Goal: Transaction & Acquisition: Purchase product/service

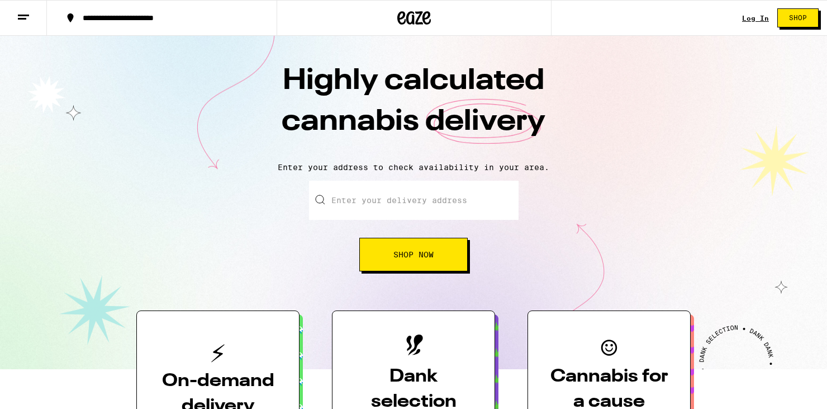
click at [348, 204] on input "Enter your delivery address" at bounding box center [414, 200] width 210 height 39
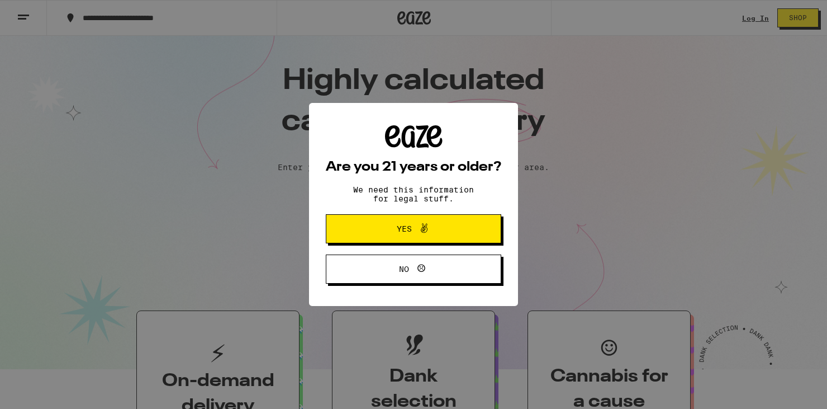
click at [431, 233] on span "Yes" at bounding box center [413, 228] width 85 height 15
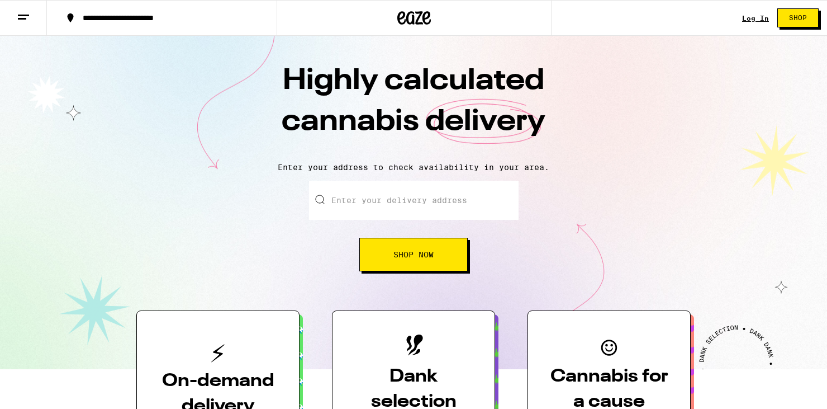
click at [425, 206] on input "Enter your delivery address" at bounding box center [414, 200] width 210 height 39
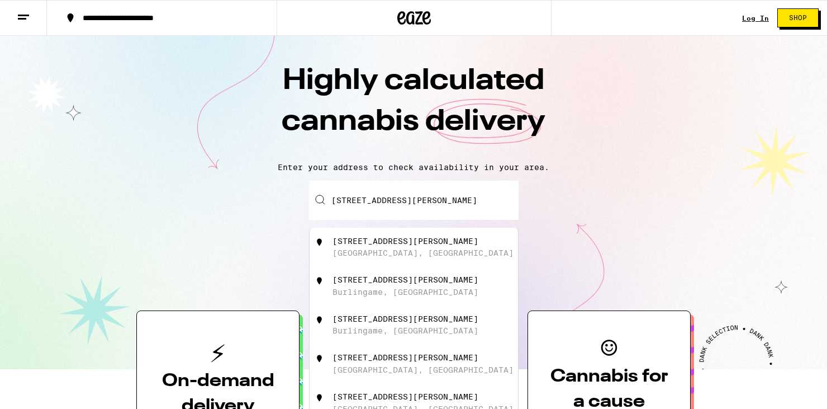
click at [422, 252] on div "[STREET_ADDRESS][PERSON_NAME]" at bounding box center [433, 247] width 200 height 21
type input "[STREET_ADDRESS][PERSON_NAME]"
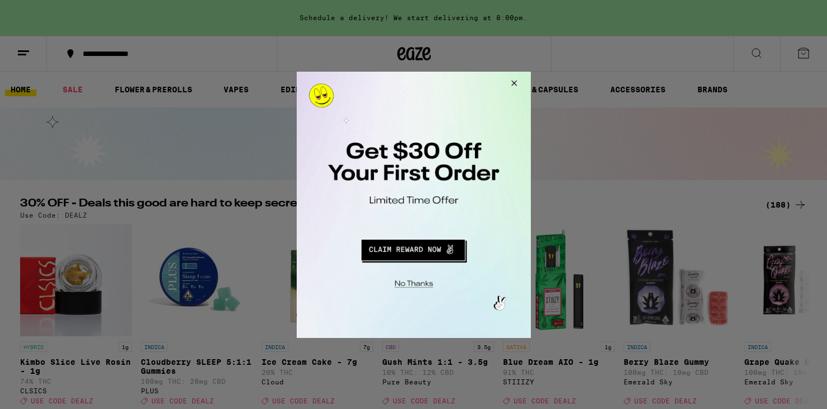
click at [401, 248] on button "Redirect to URL" at bounding box center [412, 247] width 195 height 27
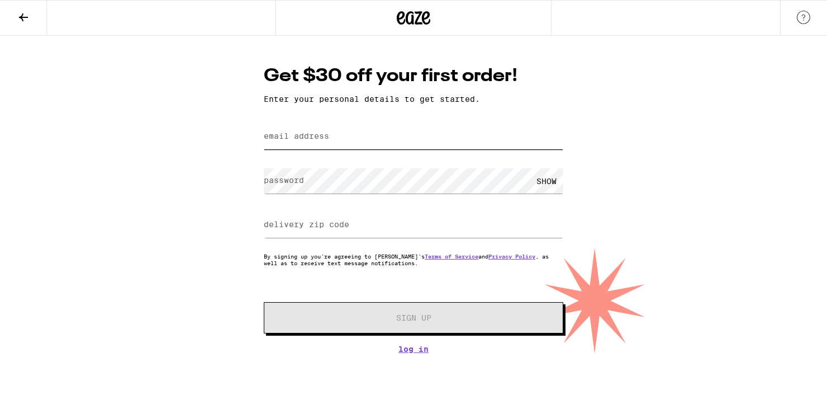
click at [337, 144] on input "email address" at bounding box center [414, 136] width 300 height 25
type input "[EMAIL_ADDRESS][DOMAIN_NAME]"
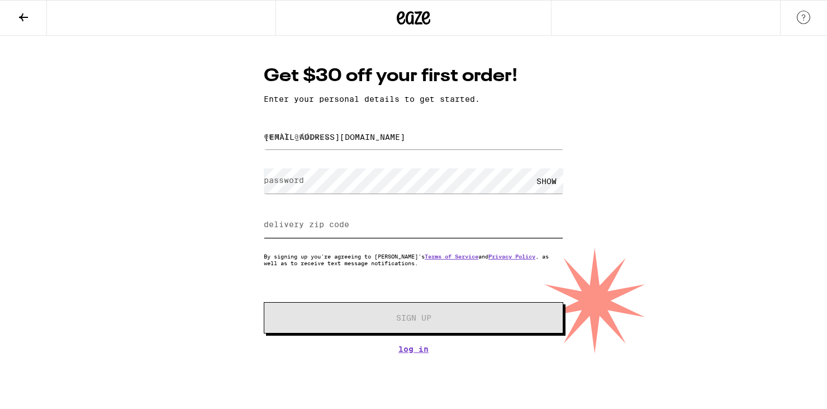
type input "94583"
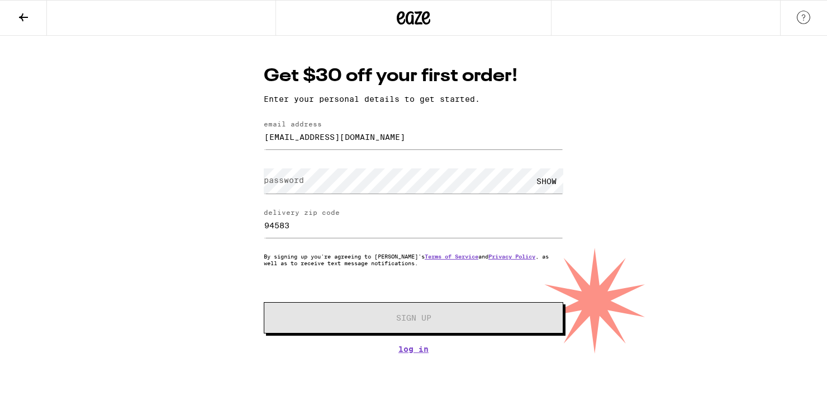
click at [269, 182] on label "password" at bounding box center [284, 180] width 40 height 9
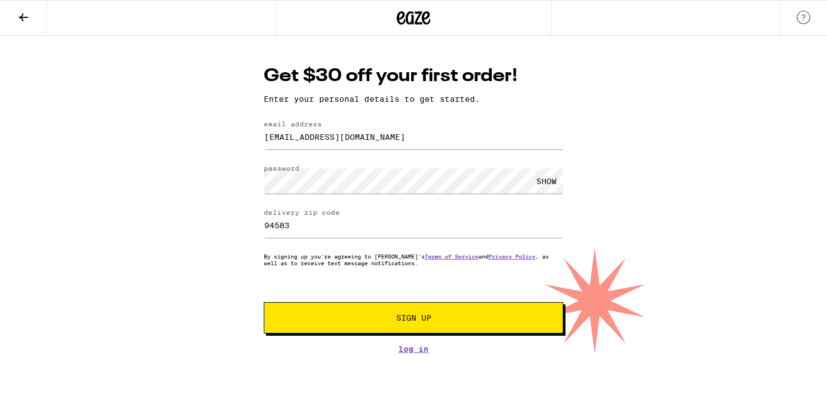
click at [549, 182] on div "SHOW" at bounding box center [547, 180] width 34 height 25
click at [409, 352] on link "Log In" at bounding box center [414, 348] width 300 height 9
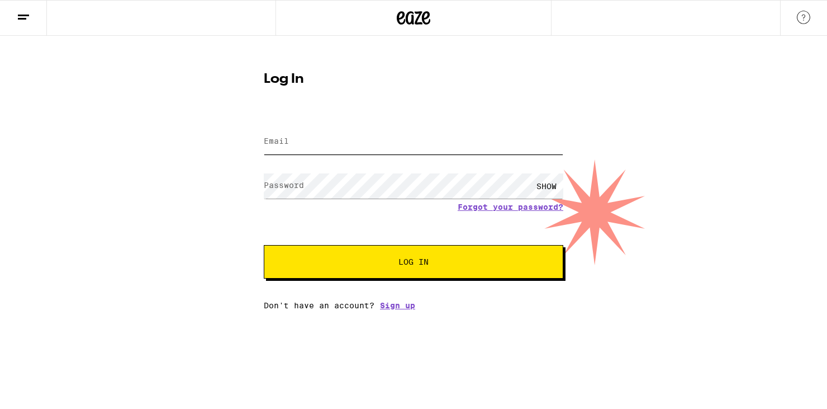
type input "ReneeEdgren@gmail.com"
click at [399, 264] on span "Log In" at bounding box center [414, 262] width 30 height 8
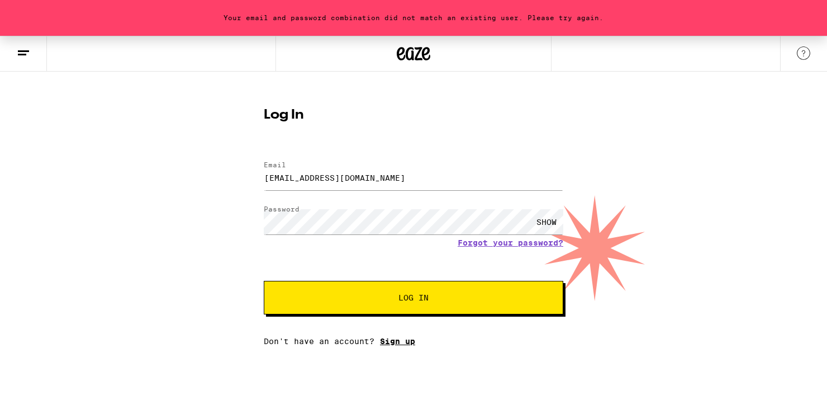
click at [393, 341] on link "Sign up" at bounding box center [397, 341] width 35 height 9
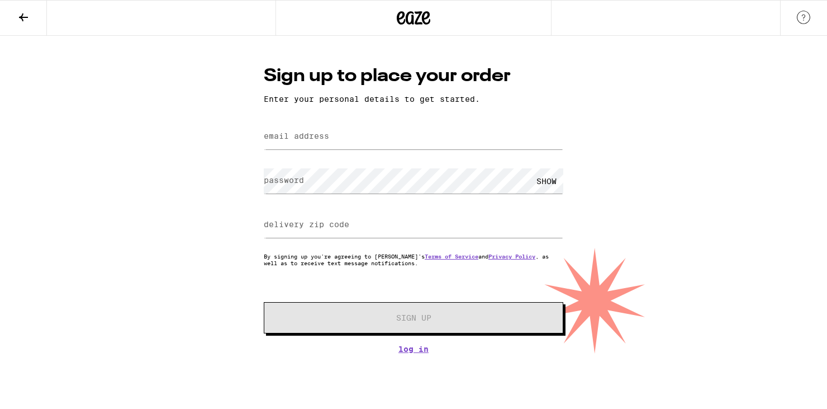
click at [323, 138] on label "email address" at bounding box center [296, 135] width 65 height 9
type input "ReneeEdgren@gmail.com"
type input "94583"
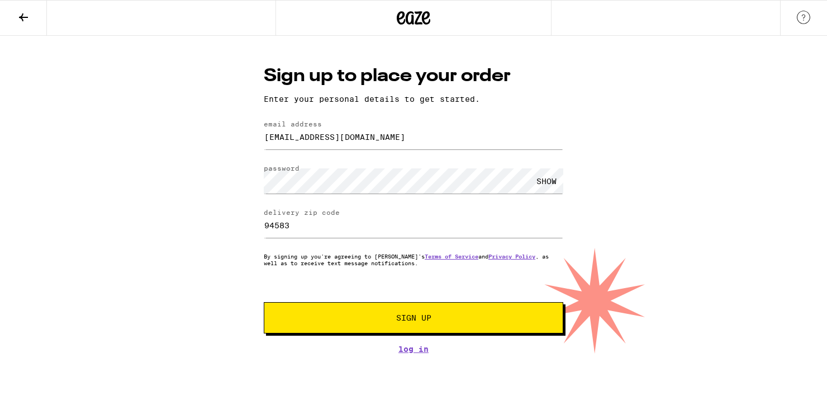
click at [402, 318] on span "Sign Up" at bounding box center [413, 318] width 35 height 8
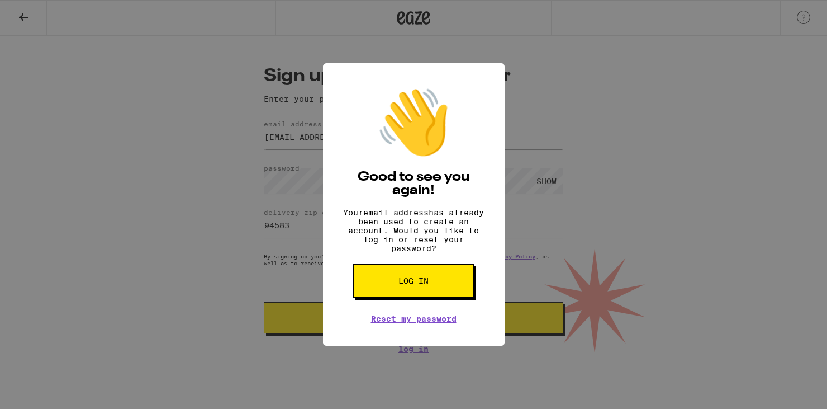
click at [406, 285] on span "Log in" at bounding box center [414, 281] width 30 height 8
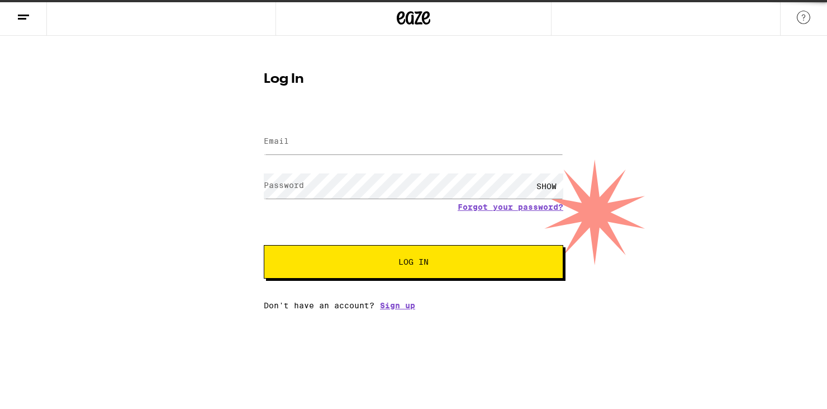
type input "ReneeEdgren@gmail.com"
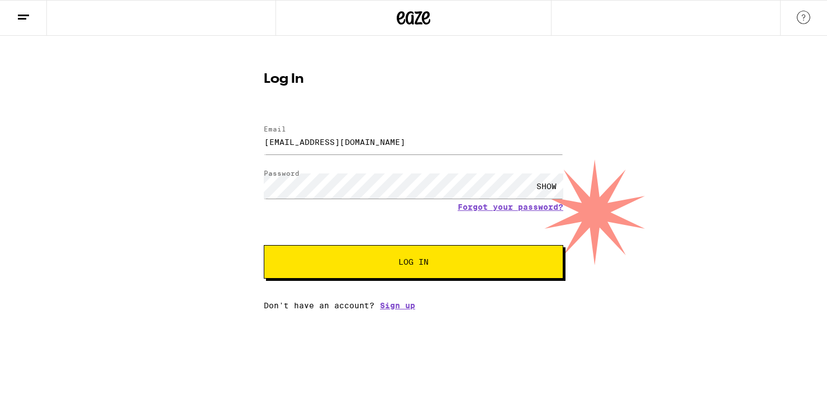
click at [437, 272] on button "Log In" at bounding box center [414, 262] width 300 height 34
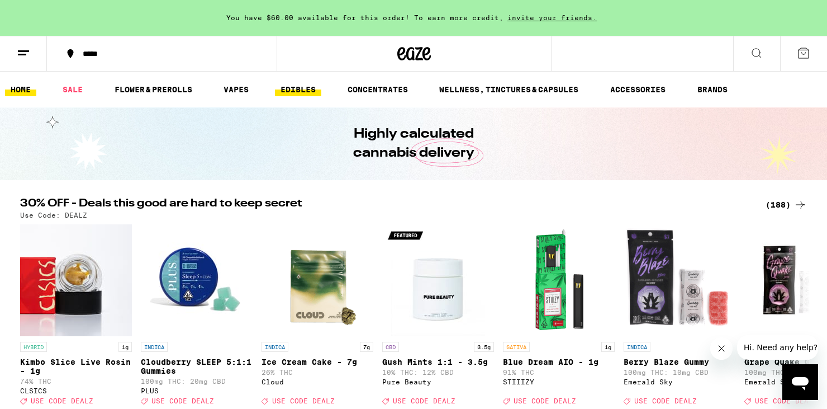
click at [300, 84] on link "EDIBLES" at bounding box center [298, 89] width 46 height 13
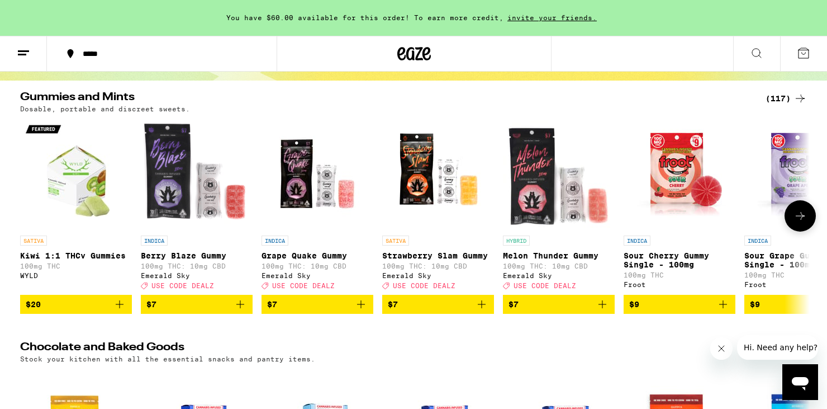
scroll to position [92, 0]
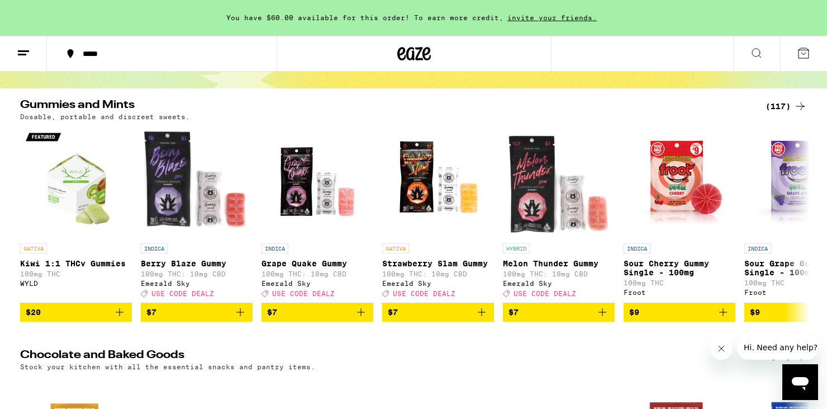
click at [778, 105] on div "(117)" at bounding box center [786, 106] width 41 height 13
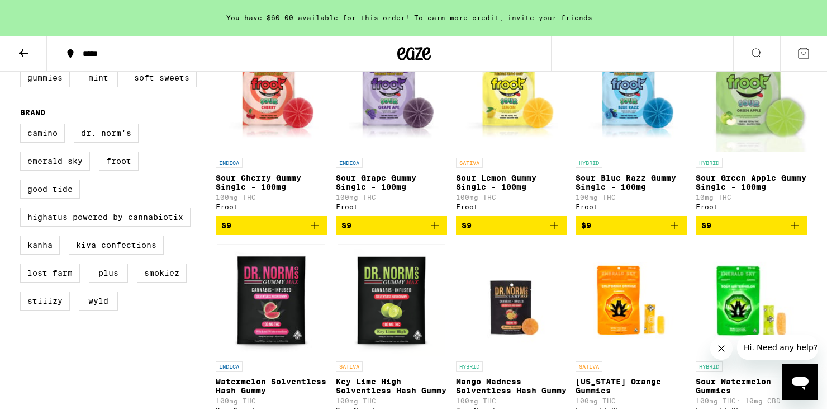
scroll to position [378, 0]
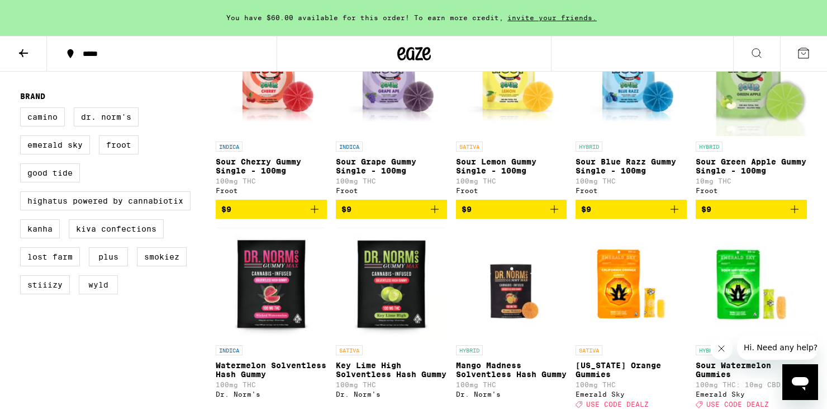
click at [94, 294] on label "WYLD" at bounding box center [98, 284] width 39 height 19
click at [23, 110] on input "WYLD" at bounding box center [22, 109] width 1 height 1
checkbox input "true"
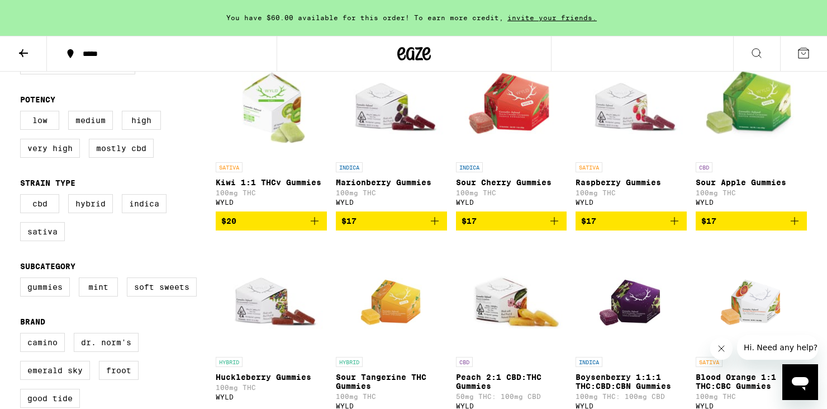
scroll to position [153, 0]
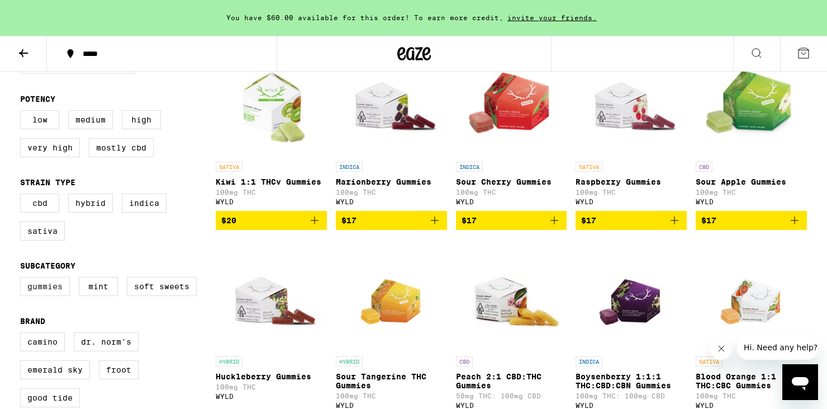
click at [41, 296] on label "Gummies" at bounding box center [45, 286] width 50 height 19
click at [23, 279] on input "Gummies" at bounding box center [22, 278] width 1 height 1
checkbox input "true"
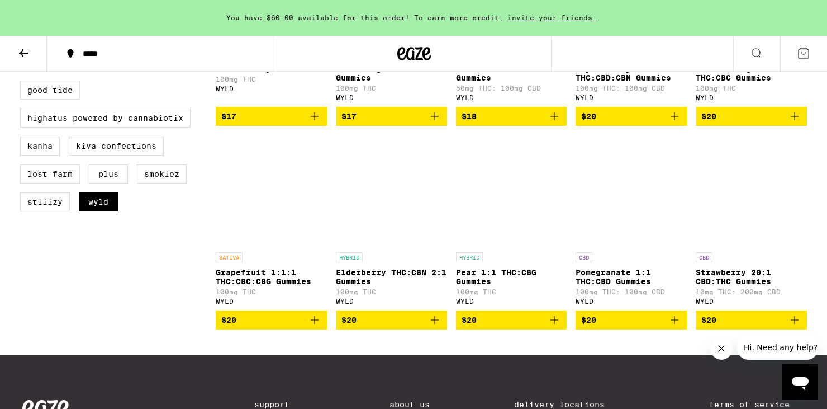
scroll to position [461, 0]
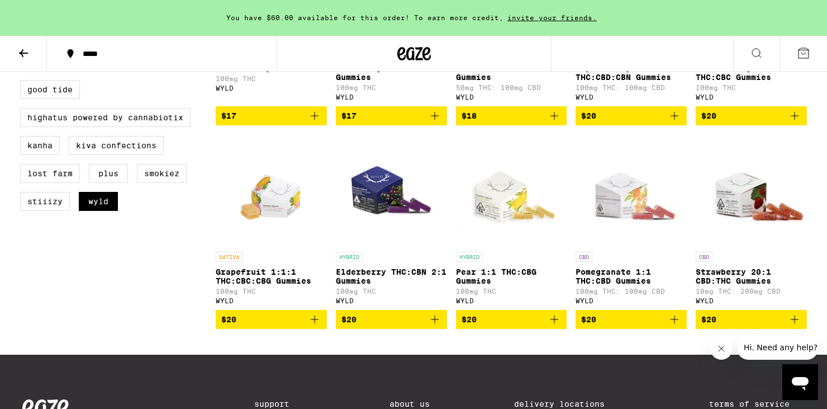
click at [494, 326] on span "$20" at bounding box center [512, 319] width 100 height 13
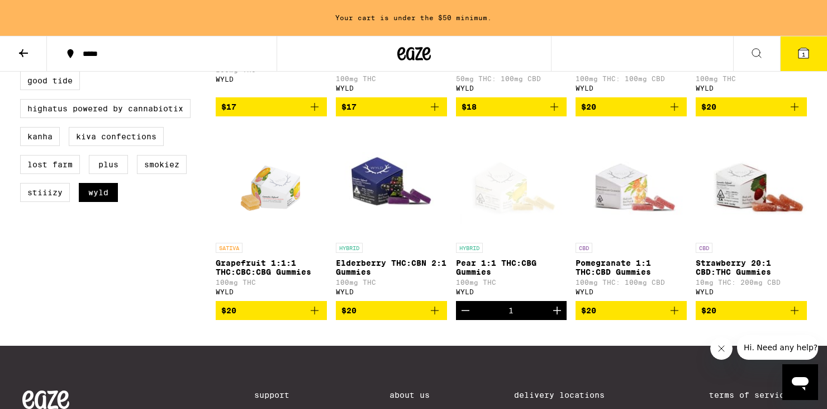
scroll to position [471, 0]
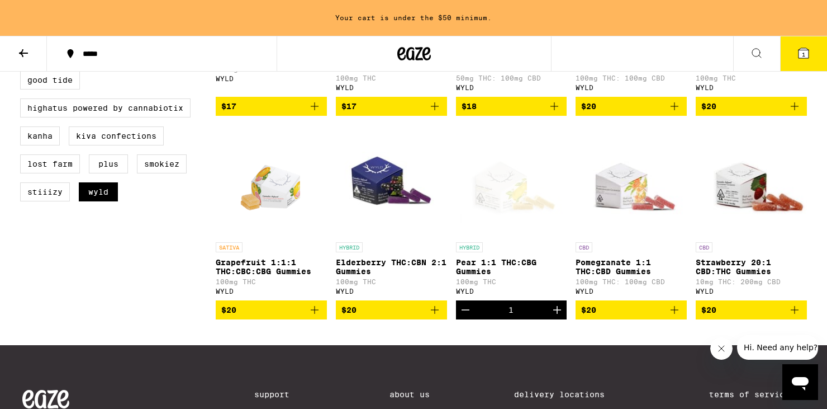
click at [561, 316] on icon "Increment" at bounding box center [557, 309] width 13 height 13
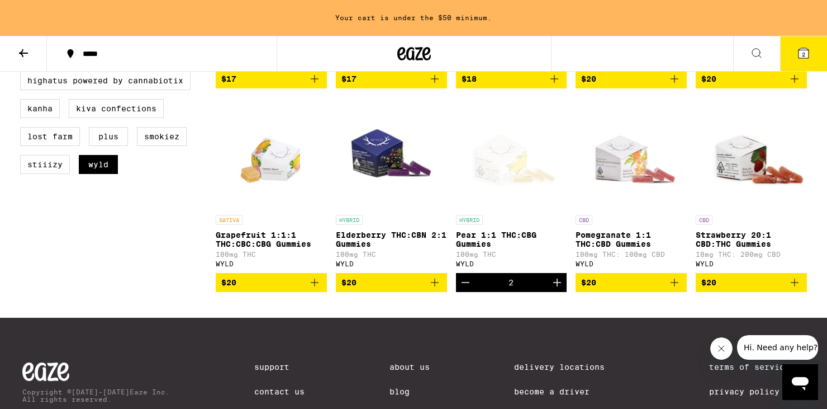
scroll to position [500, 0]
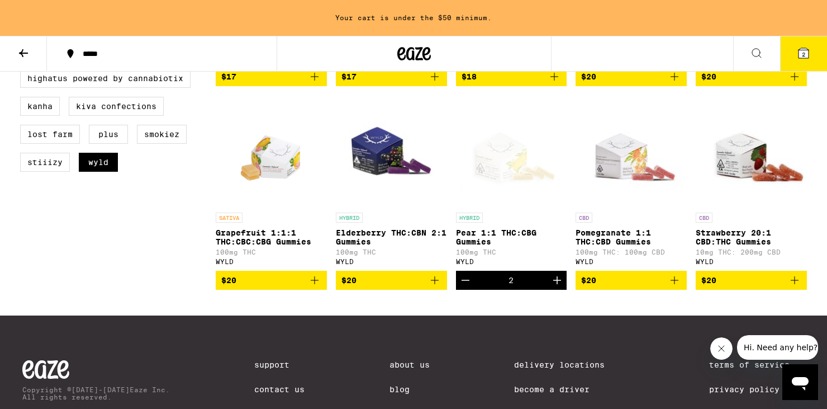
click at [319, 287] on icon "Add to bag" at bounding box center [314, 279] width 13 height 13
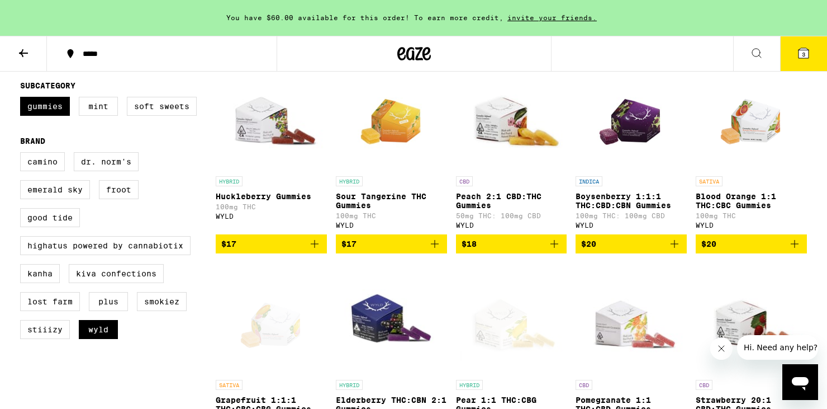
scroll to position [342, 0]
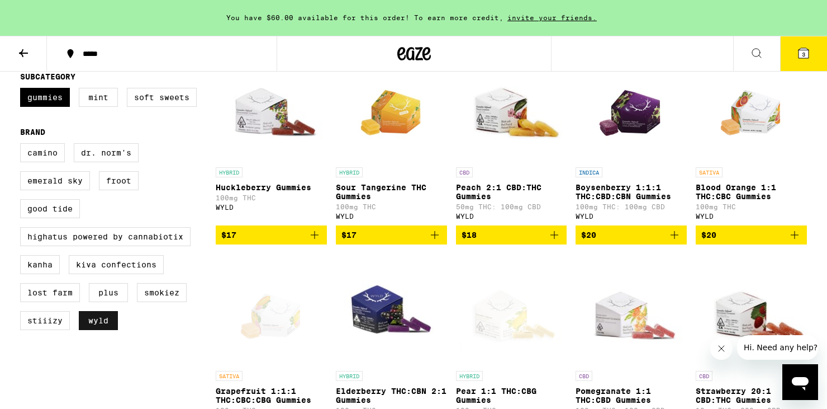
click at [98, 330] on label "WYLD" at bounding box center [98, 320] width 39 height 19
click at [23, 145] on input "WYLD" at bounding box center [22, 145] width 1 height 1
checkbox input "false"
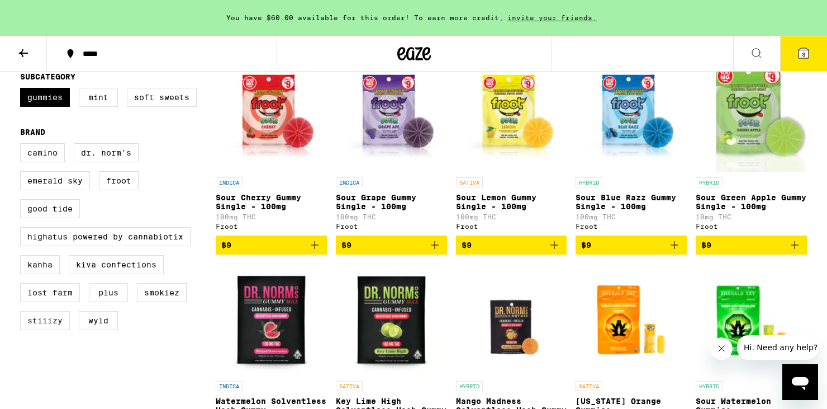
click at [50, 330] on label "STIIIZY" at bounding box center [45, 320] width 50 height 19
click at [23, 145] on input "STIIIZY" at bounding box center [22, 145] width 1 height 1
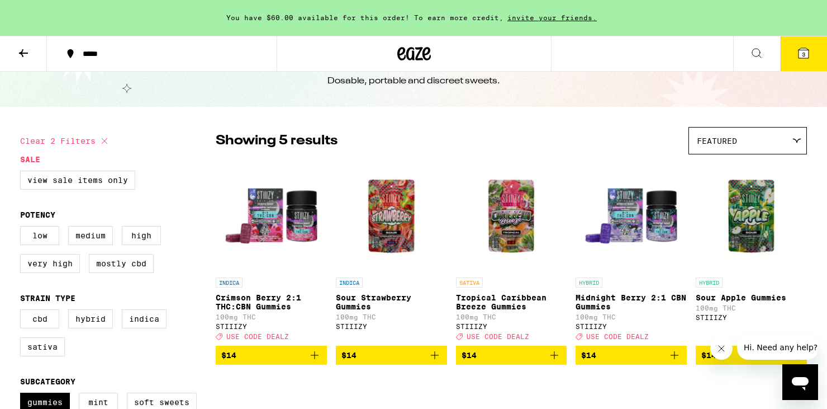
scroll to position [43, 0]
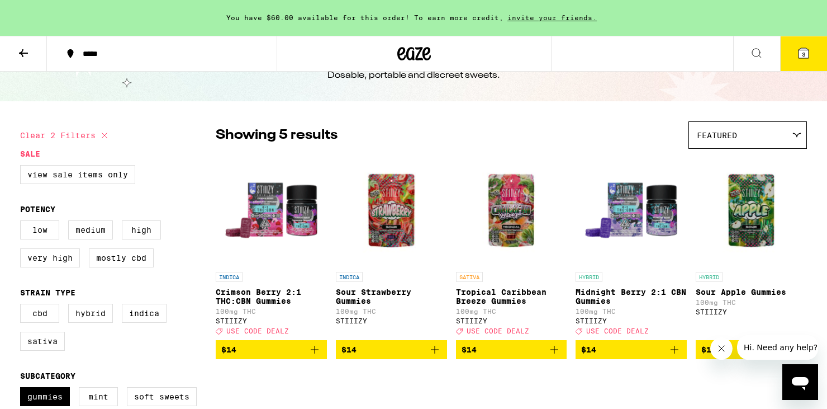
click at [266, 211] on img "Open page for Crimson Berry 2:1 THC:CBN Gummies from STIIIZY" at bounding box center [271, 210] width 111 height 112
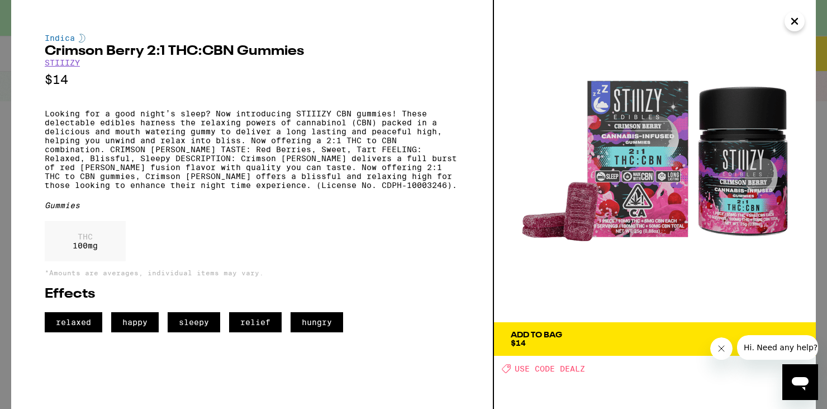
click at [791, 21] on icon "Close" at bounding box center [794, 21] width 13 height 17
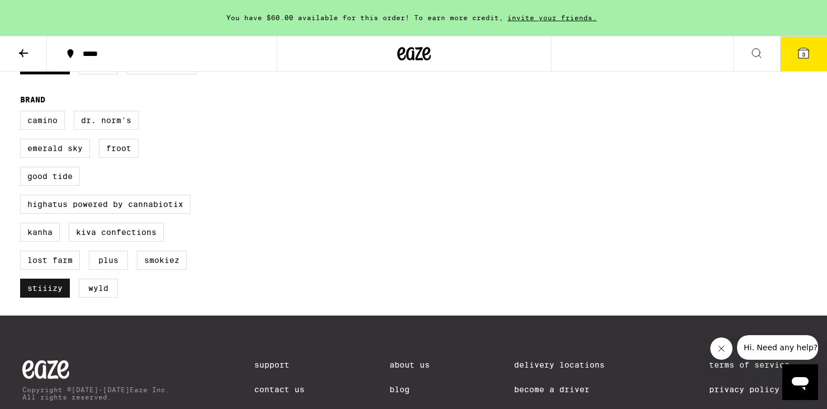
scroll to position [376, 0]
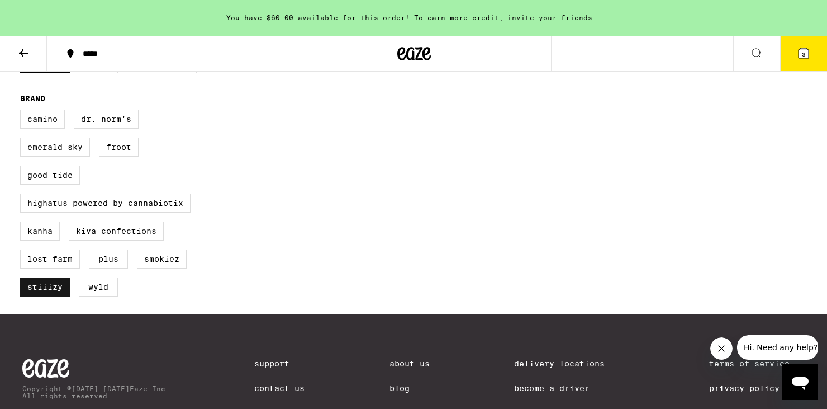
click at [59, 296] on label "STIIIZY" at bounding box center [45, 286] width 50 height 19
click at [23, 112] on input "STIIIZY" at bounding box center [22, 111] width 1 height 1
checkbox input "false"
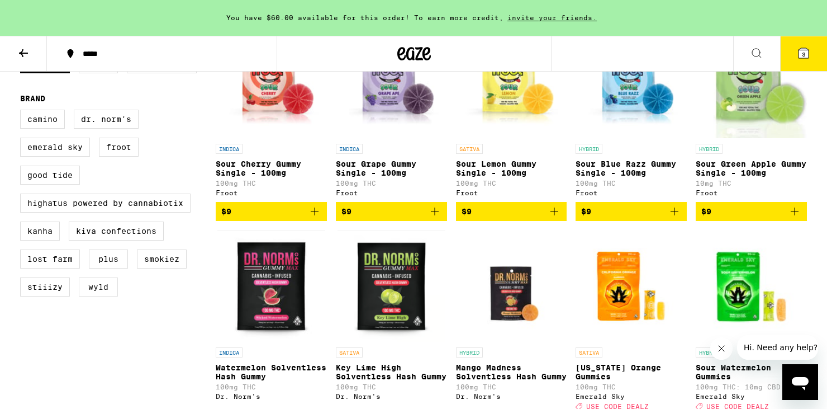
click at [94, 296] on label "WYLD" at bounding box center [98, 286] width 39 height 19
click at [23, 112] on input "WYLD" at bounding box center [22, 111] width 1 height 1
checkbox input "true"
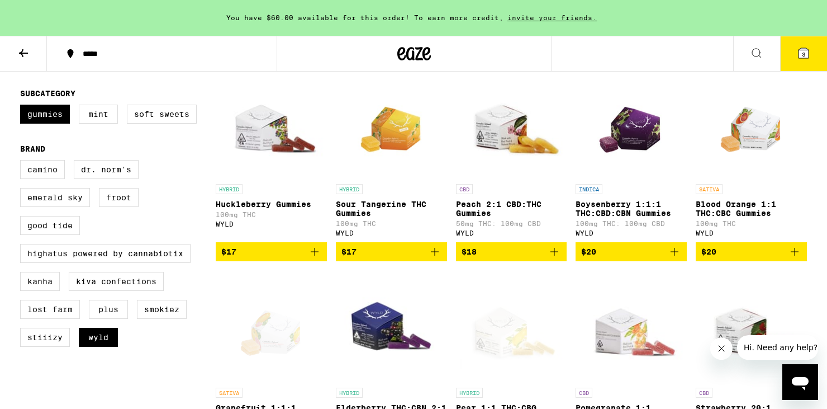
scroll to position [322, 0]
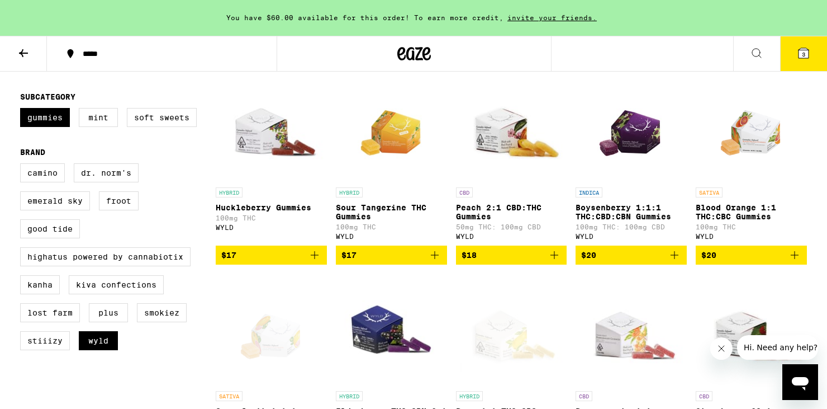
click at [674, 262] on icon "Add to bag" at bounding box center [674, 254] width 13 height 13
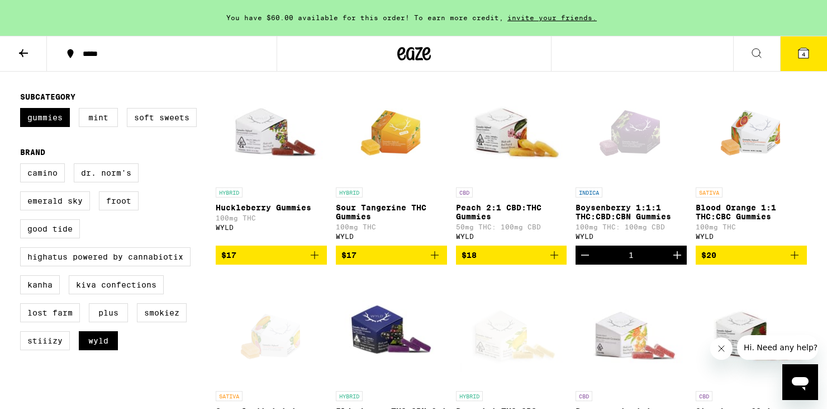
click at [674, 262] on icon "Increment" at bounding box center [677, 254] width 13 height 13
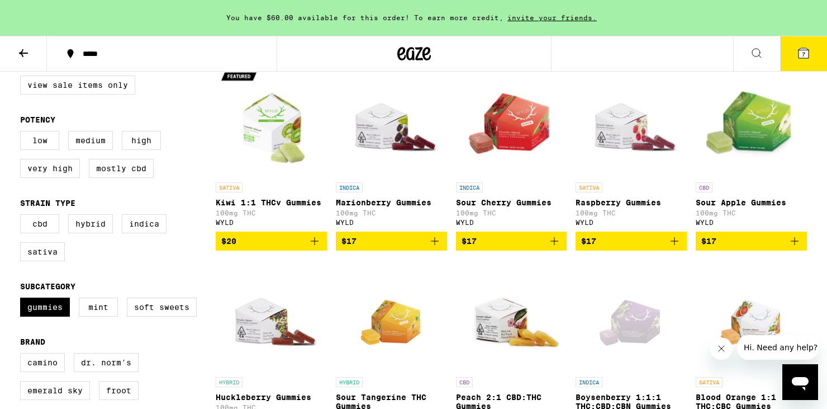
scroll to position [126, 0]
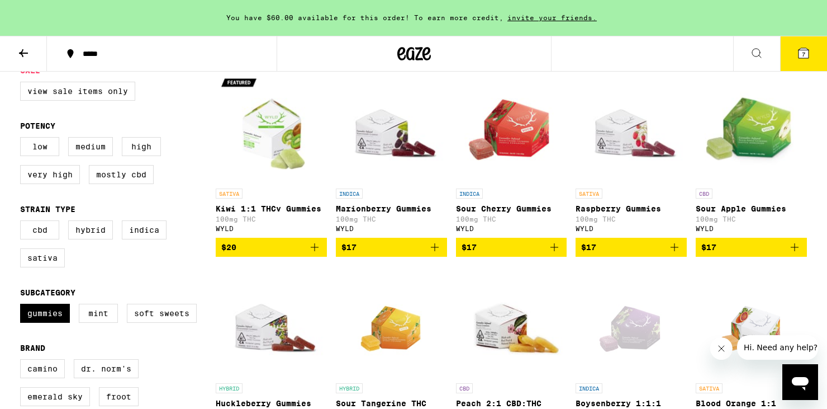
click at [716, 213] on p "Sour Apple Gummies" at bounding box center [751, 208] width 111 height 9
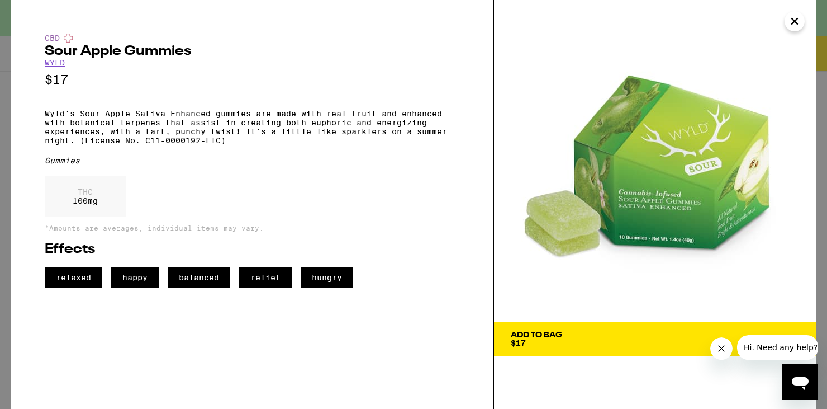
click at [795, 21] on icon "Close" at bounding box center [795, 21] width 6 height 6
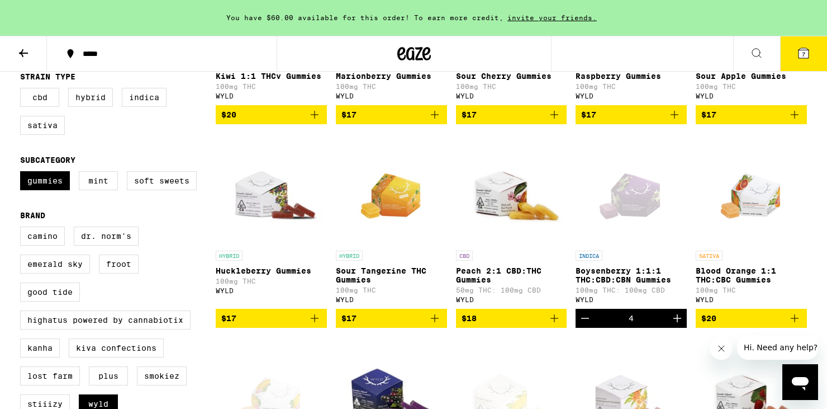
scroll to position [270, 0]
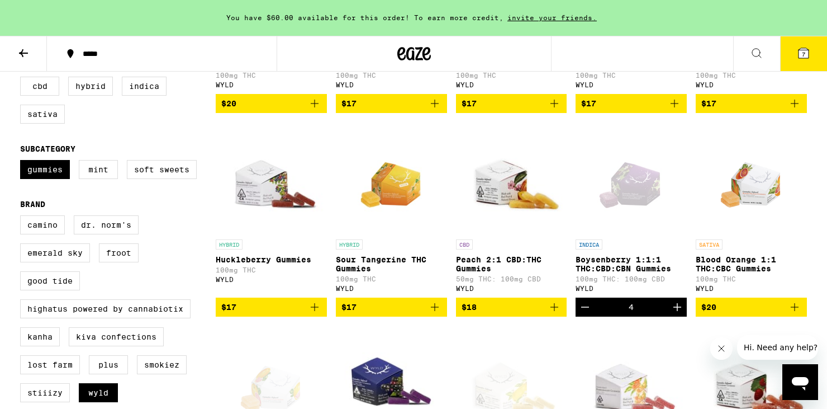
click at [254, 207] on img "Open page for Huckleberry Gummies from WYLD" at bounding box center [271, 178] width 111 height 112
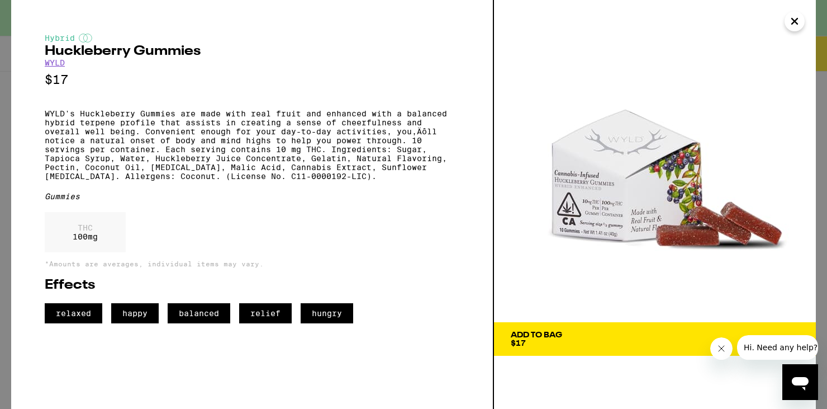
click at [789, 19] on icon "Close" at bounding box center [794, 21] width 13 height 17
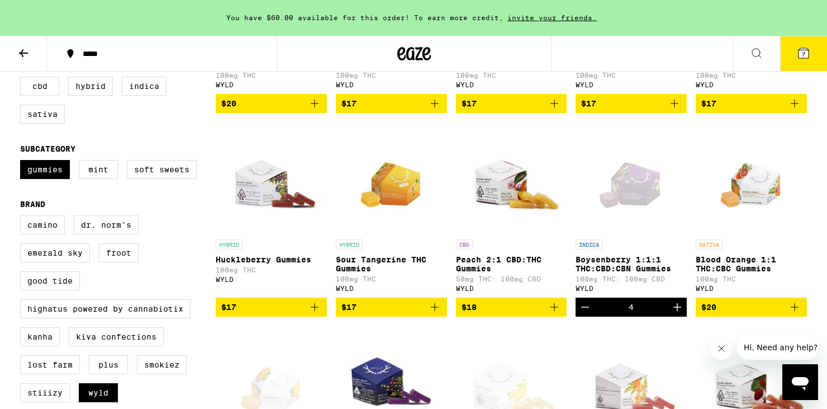
click at [314, 314] on icon "Add to bag" at bounding box center [314, 306] width 13 height 13
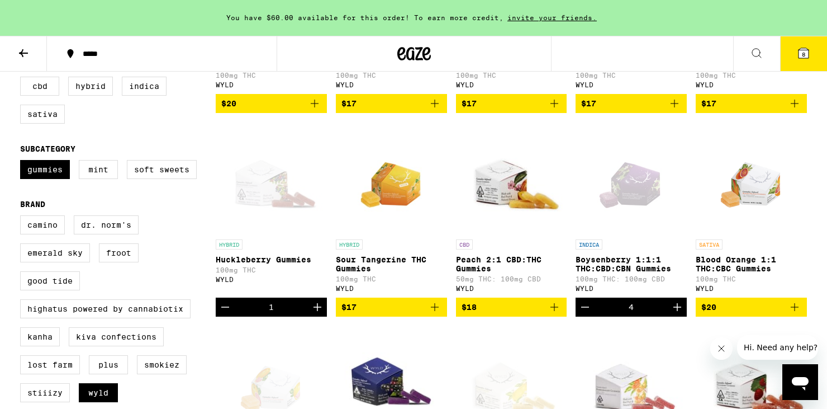
click at [314, 314] on icon "Increment" at bounding box center [317, 306] width 13 height 13
click at [802, 55] on span "9" at bounding box center [803, 54] width 3 height 7
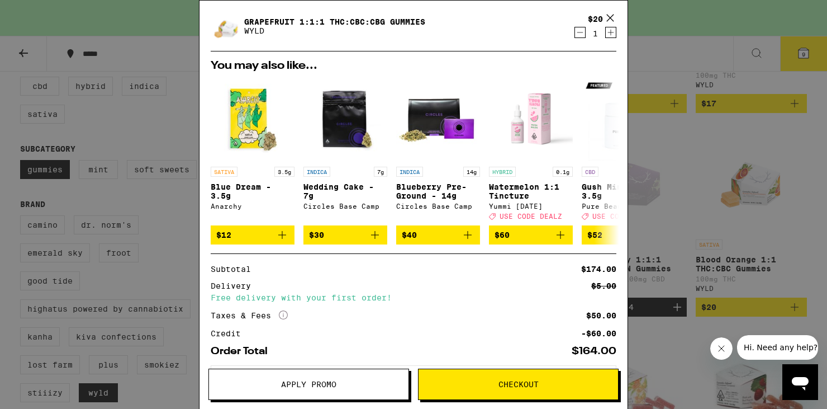
scroll to position [243, 0]
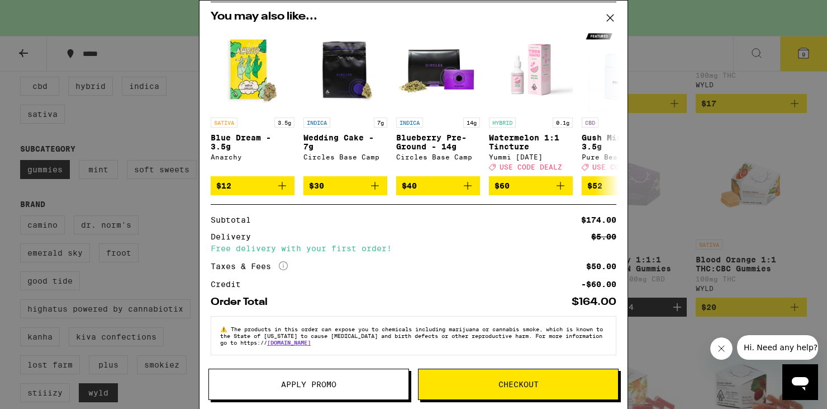
click at [512, 385] on span "Checkout" at bounding box center [519, 384] width 40 height 8
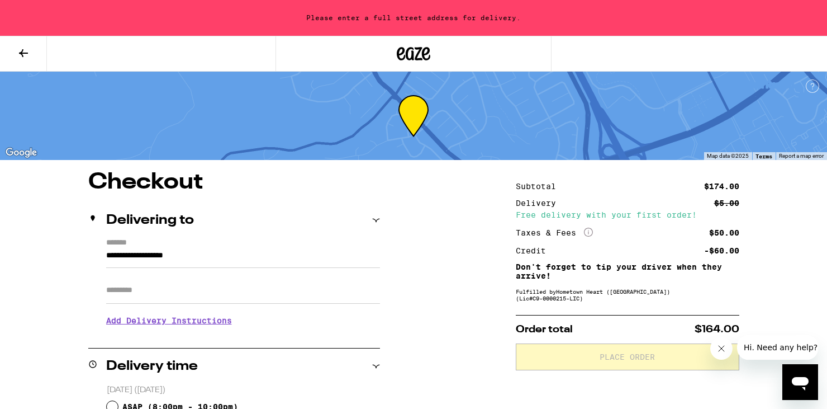
click at [187, 255] on input "**********" at bounding box center [243, 258] width 274 height 19
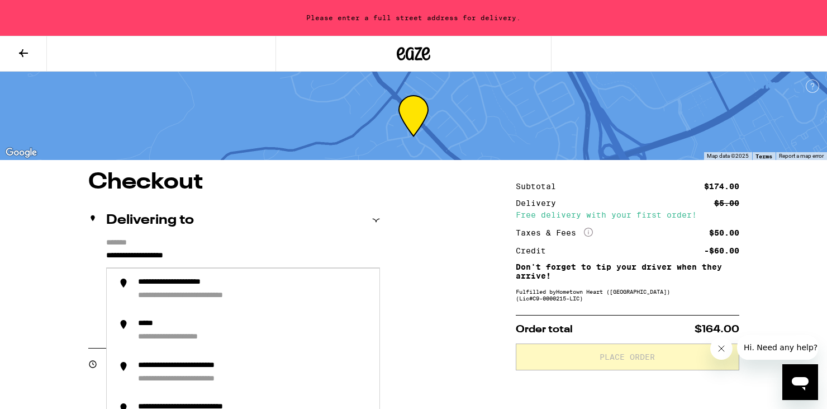
click at [278, 231] on div "Delivering to" at bounding box center [234, 220] width 292 height 36
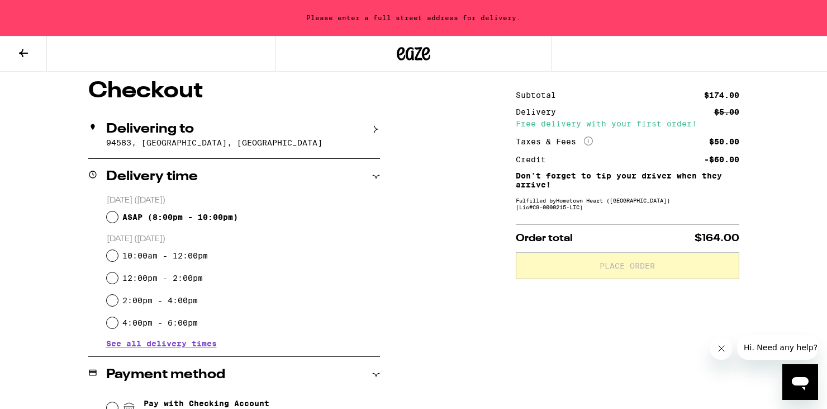
scroll to position [94, 0]
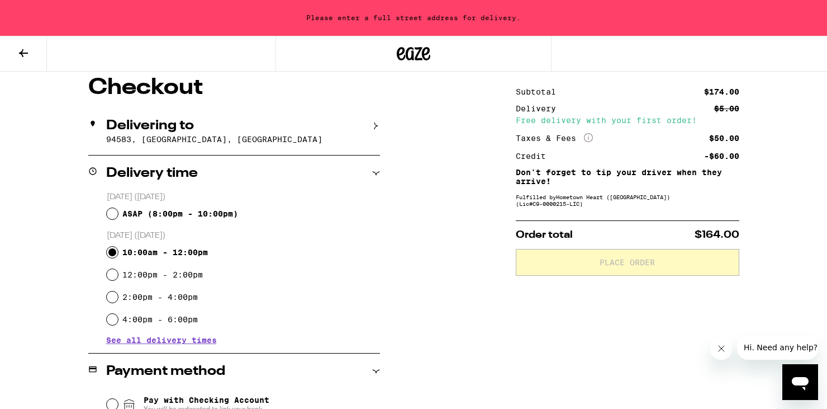
click at [111, 253] on input "10:00am - 12:00pm" at bounding box center [112, 252] width 11 height 11
radio input "true"
click at [35, 294] on div "**********" at bounding box center [413, 379] width 805 height 605
click at [169, 141] on p "94583, San Ramon, CA" at bounding box center [243, 139] width 274 height 9
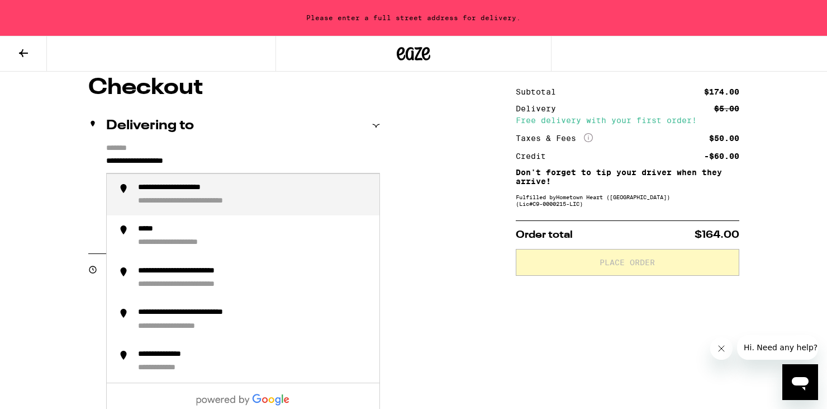
click at [106, 162] on input "**********" at bounding box center [243, 163] width 274 height 19
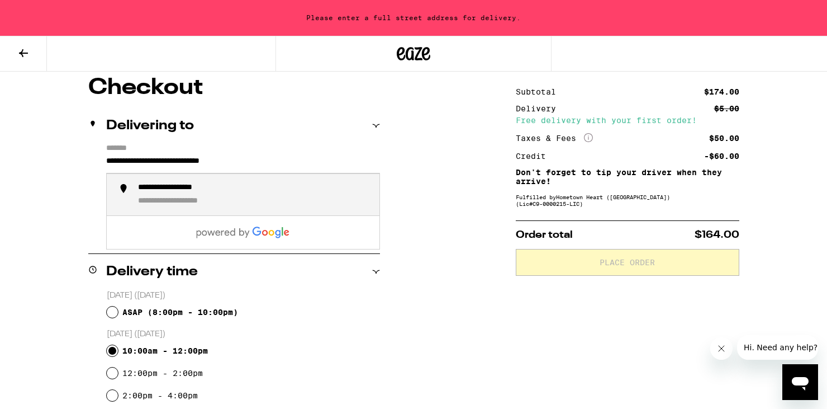
click at [164, 196] on div "**********" at bounding box center [254, 195] width 233 height 24
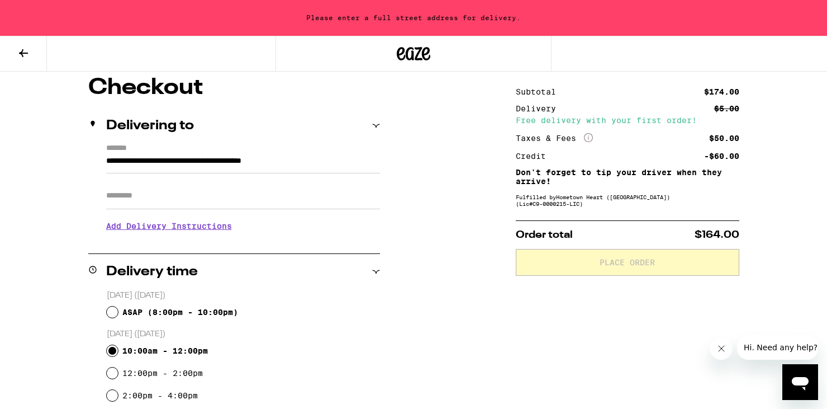
type input "**********"
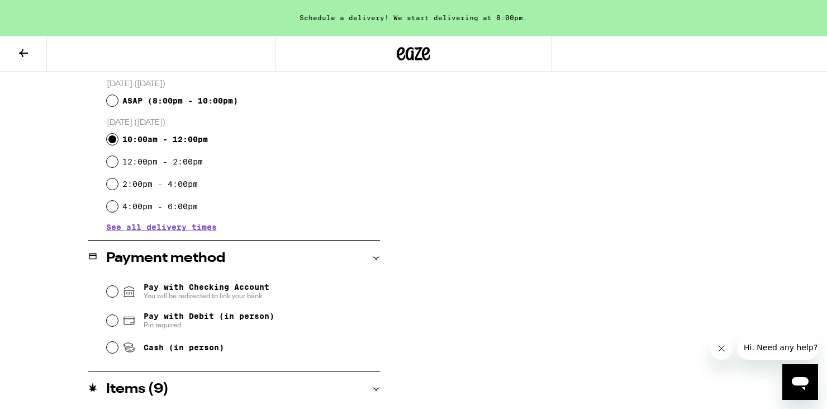
scroll to position [333, 0]
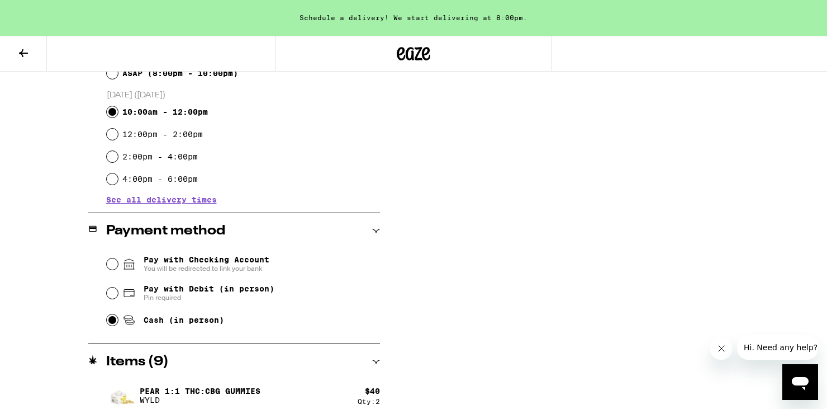
click at [110, 317] on input "Cash (in person)" at bounding box center [112, 319] width 11 height 11
radio input "true"
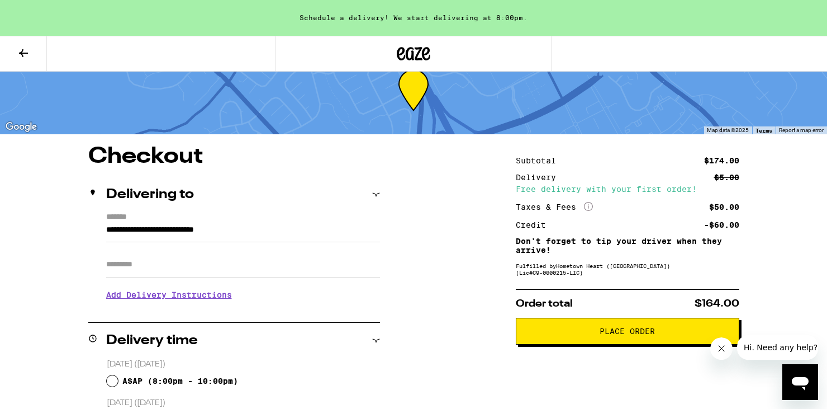
scroll to position [32, 0]
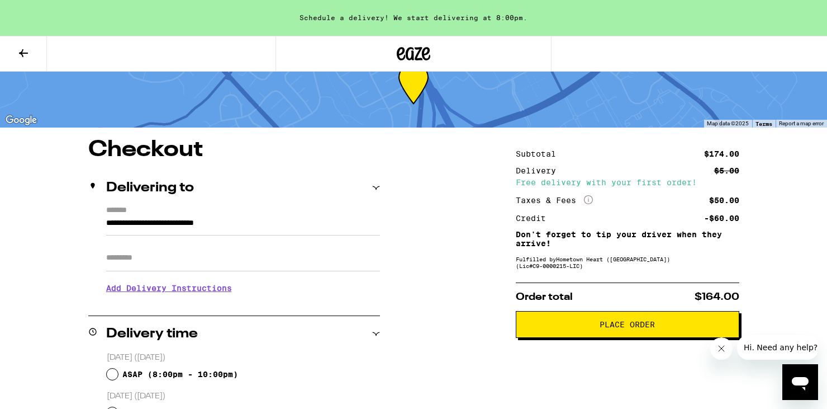
click at [607, 323] on button "Place Order" at bounding box center [628, 324] width 224 height 27
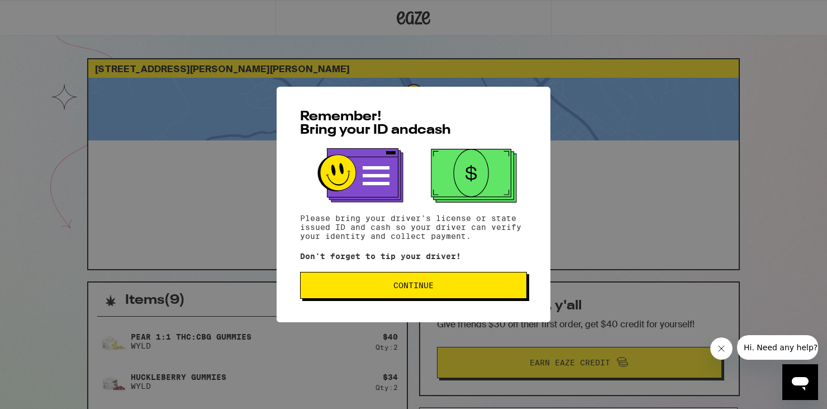
click at [400, 289] on span "Continue" at bounding box center [414, 285] width 40 height 8
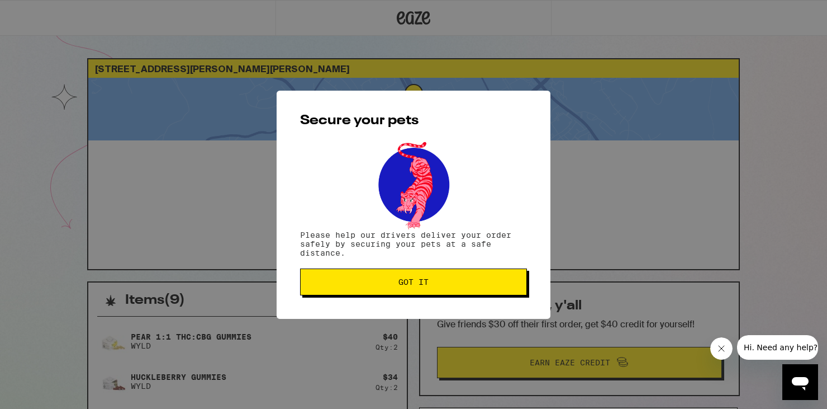
click at [403, 280] on span "Got it" at bounding box center [414, 282] width 30 height 8
